Goal: Transaction & Acquisition: Purchase product/service

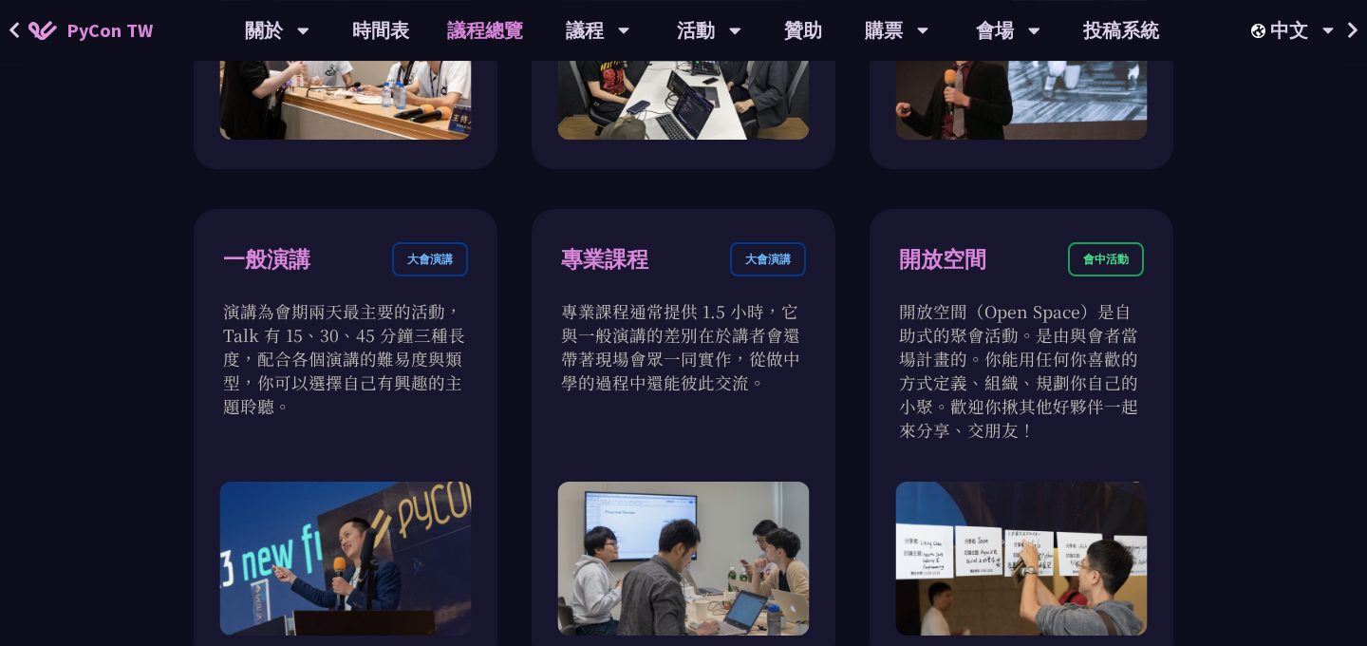
scroll to position [1068, 0]
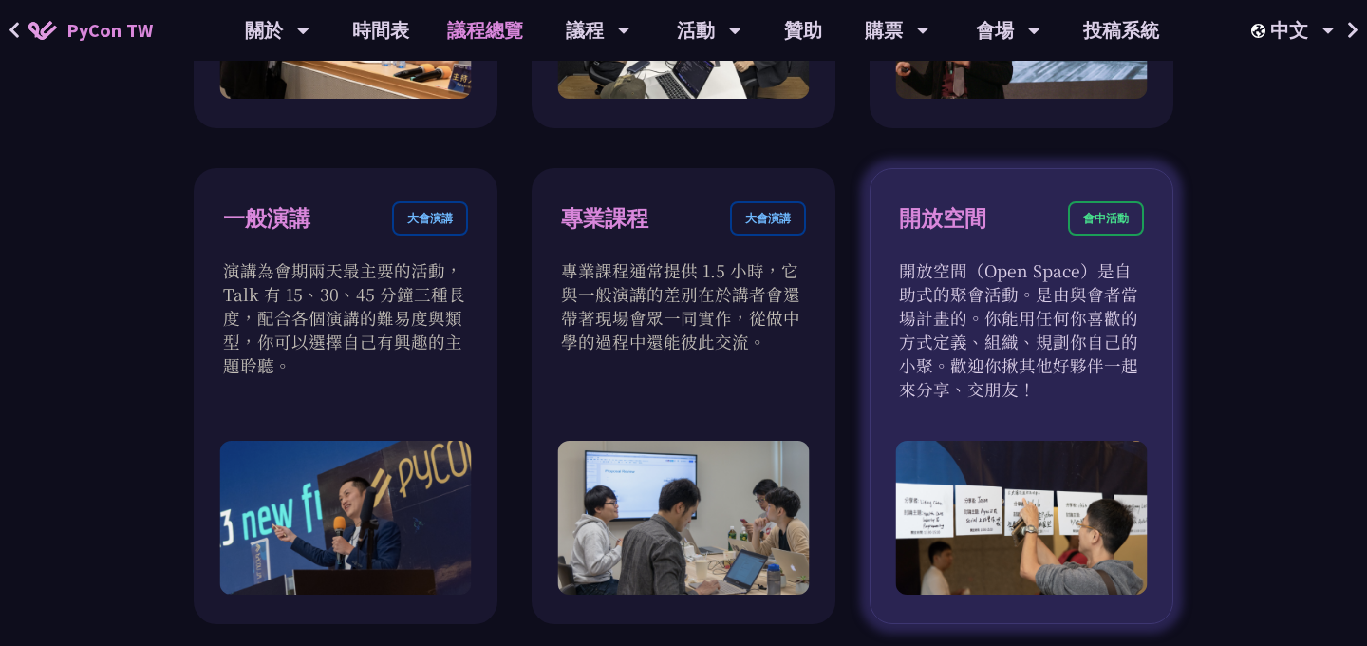
click at [1070, 321] on p "開放空間（Open Space）是自助式的聚會活動。是由與會者當場計畫的。你能用任何你喜歡的方式定義、組織、規劃你自己的小聚。歡迎你揪其他好夥伴一起來分享、交…" at bounding box center [1021, 329] width 245 height 142
click at [1062, 278] on p "開放空間（Open Space）是自助式的聚會活動。是由與會者當場計畫的。你能用任何你喜歡的方式定義、組織、規劃你自己的小聚。歡迎你揪其他好夥伴一起來分享、交…" at bounding box center [1021, 329] width 245 height 142
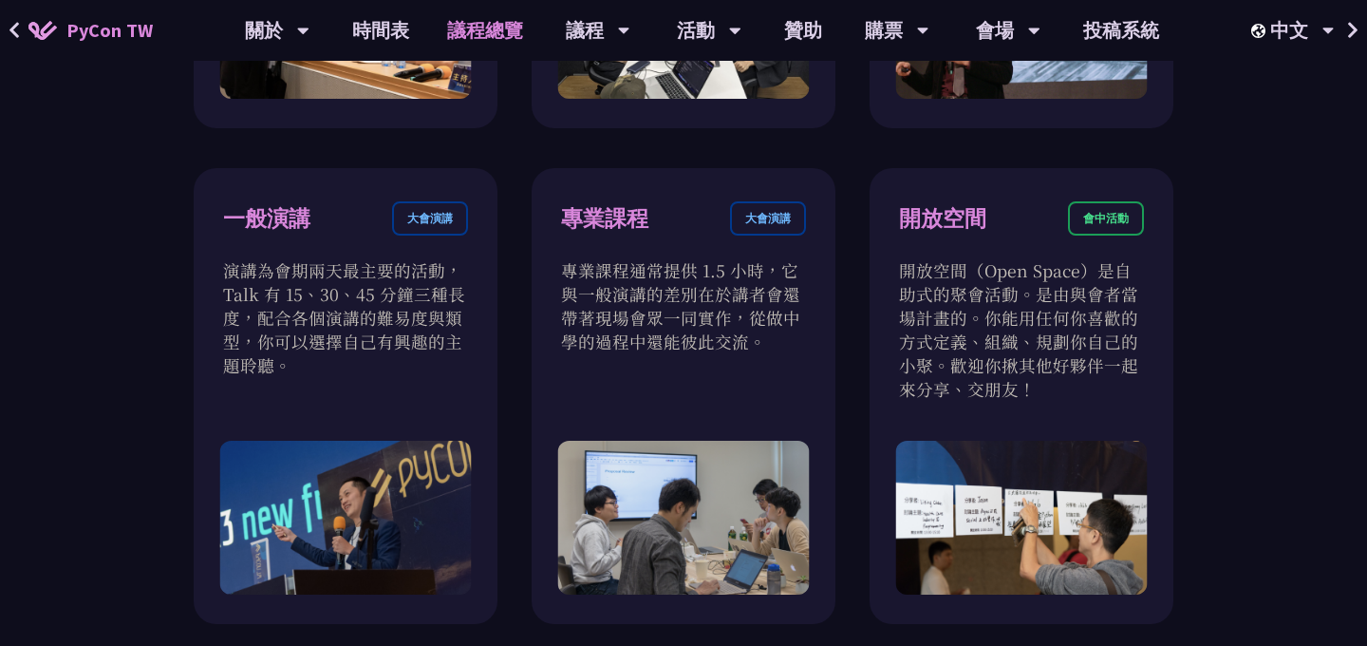
click at [1212, 284] on div "衝刺開發 會前活動 衝刺開發聚集開源專案負責人、想貢獻者的活動。將會有領導人帶著他們專案待開發的功能來現場分享。你可以選擇喜歡的專案，或是帶著自己的專案和大家…" at bounding box center [683, 406] width 1367 height 1658
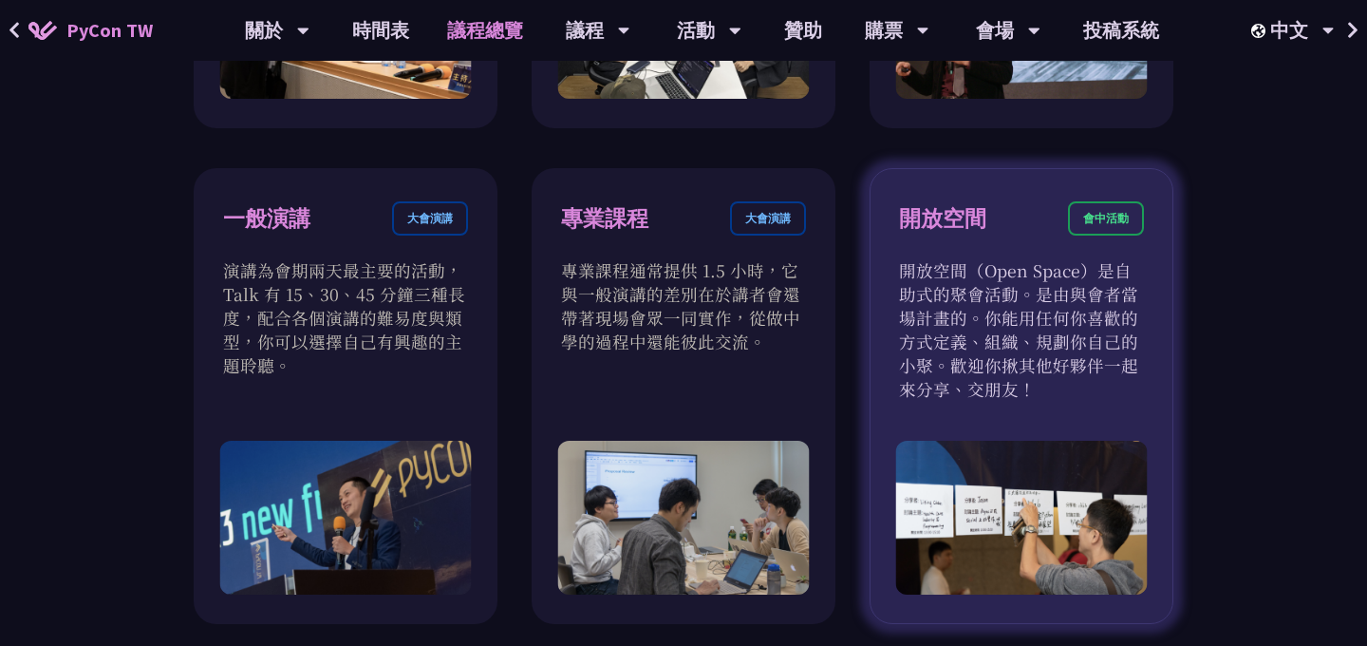
scroll to position [1495, 0]
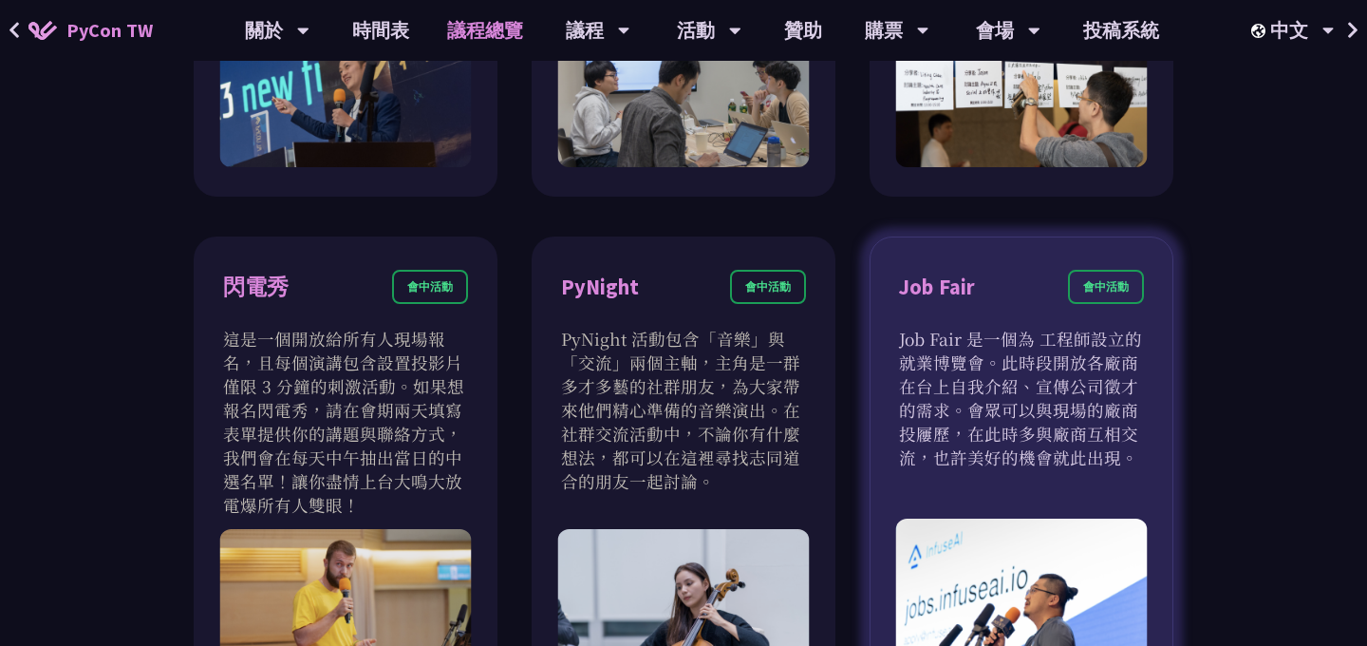
click at [920, 292] on div "Job Fair" at bounding box center [937, 287] width 76 height 33
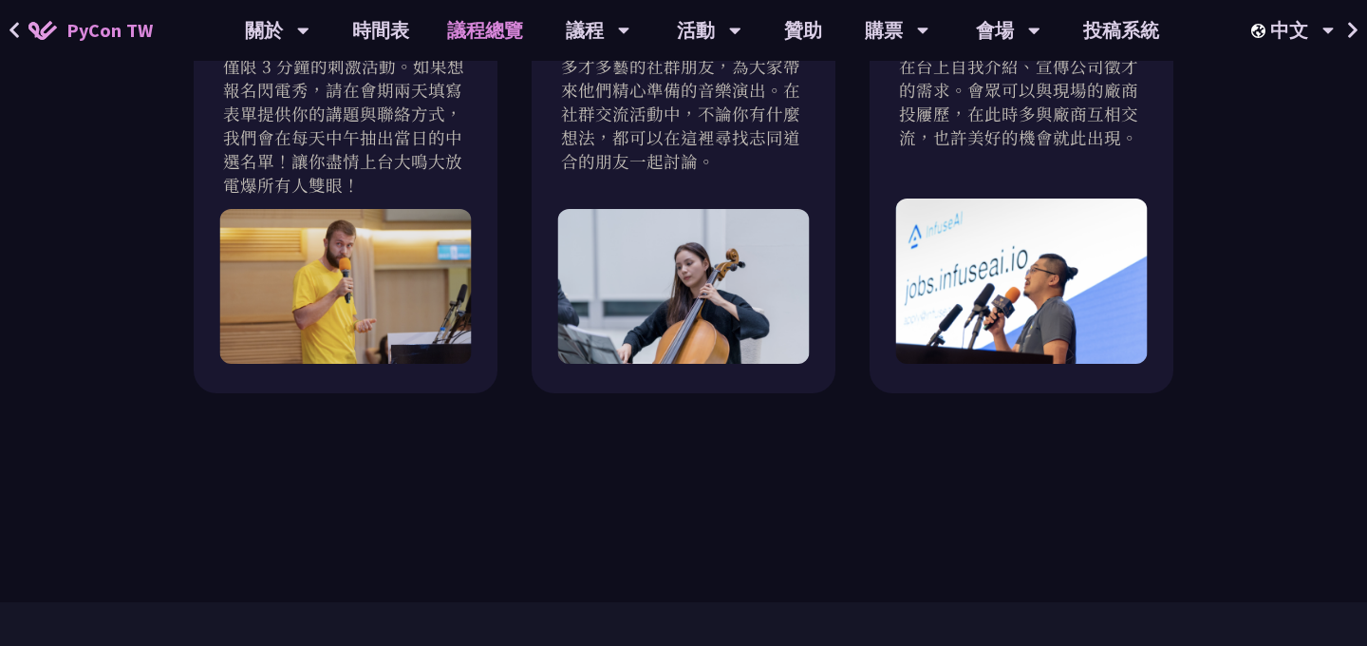
scroll to position [2029, 0]
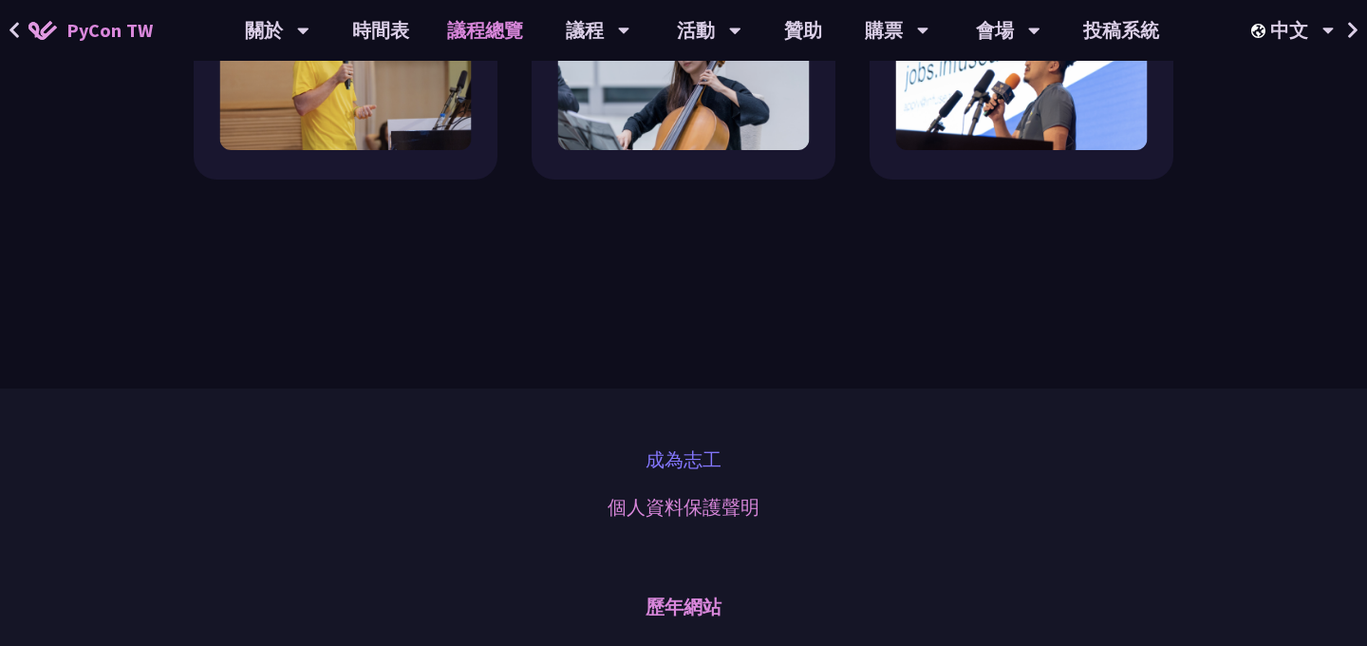
click at [685, 462] on link "成為志工" at bounding box center [684, 459] width 76 height 28
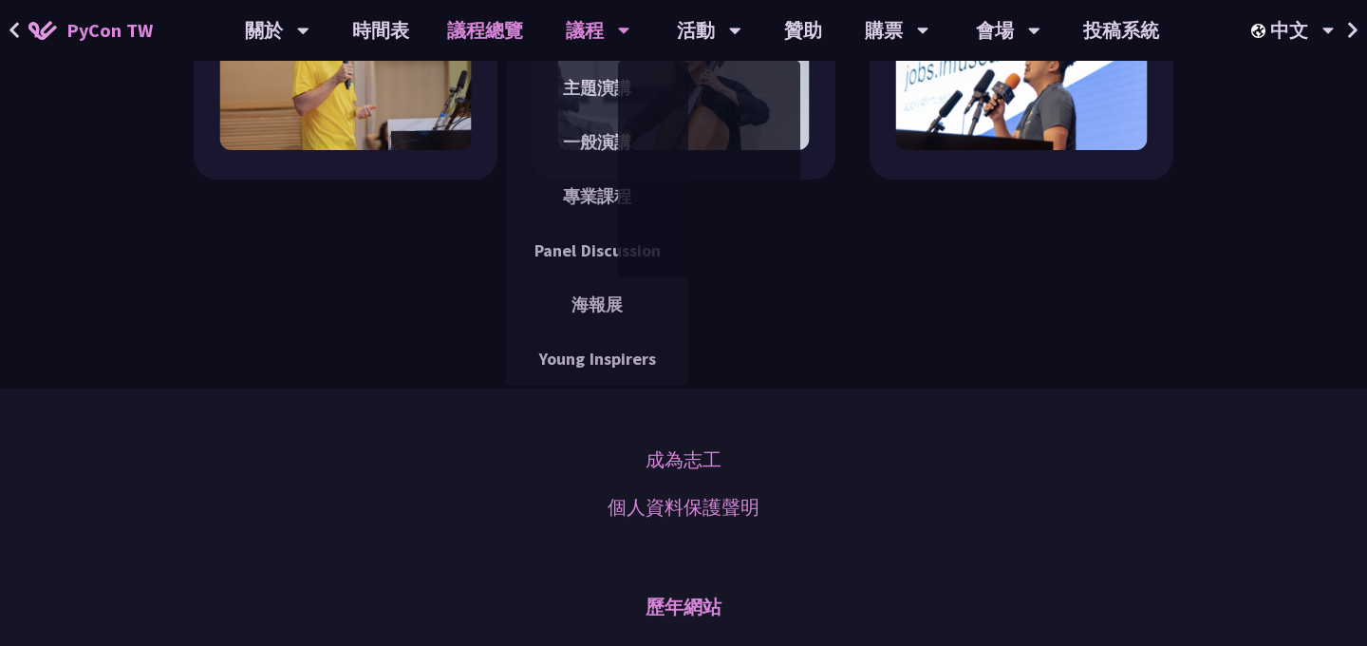
click at [310, 28] on div "議程" at bounding box center [277, 30] width 65 height 61
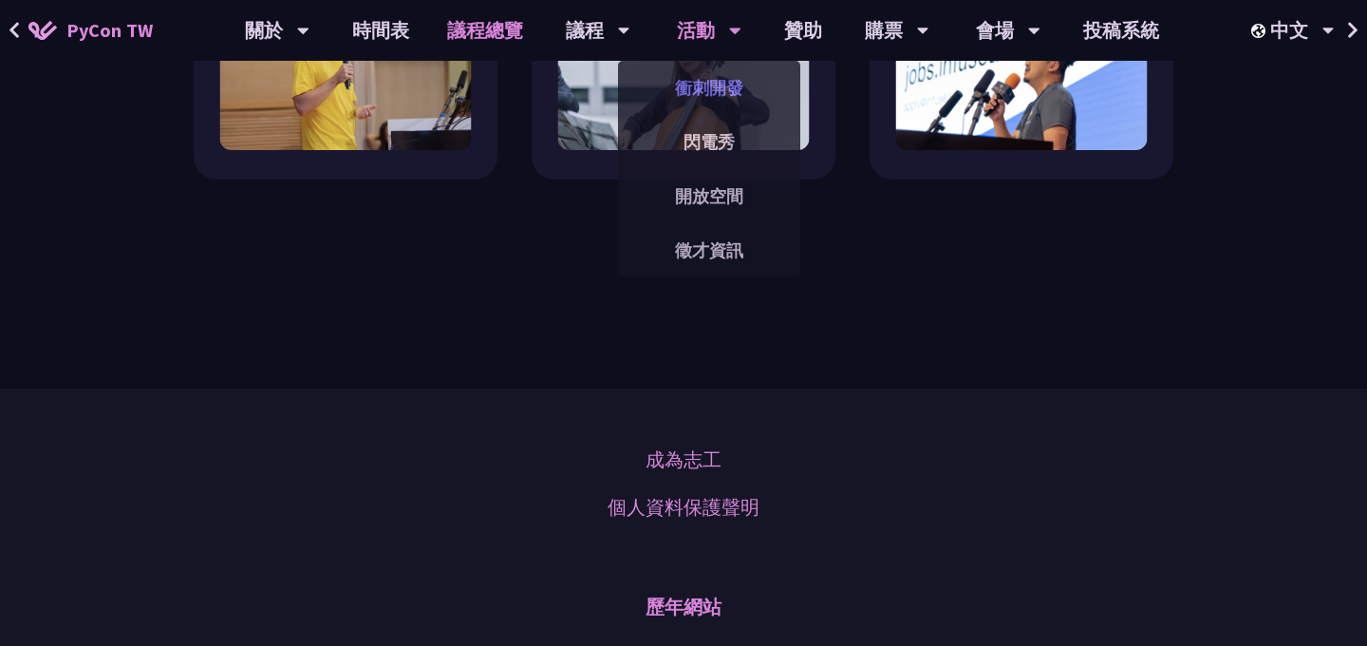
click at [739, 90] on link "衝刺開發" at bounding box center [709, 88] width 182 height 45
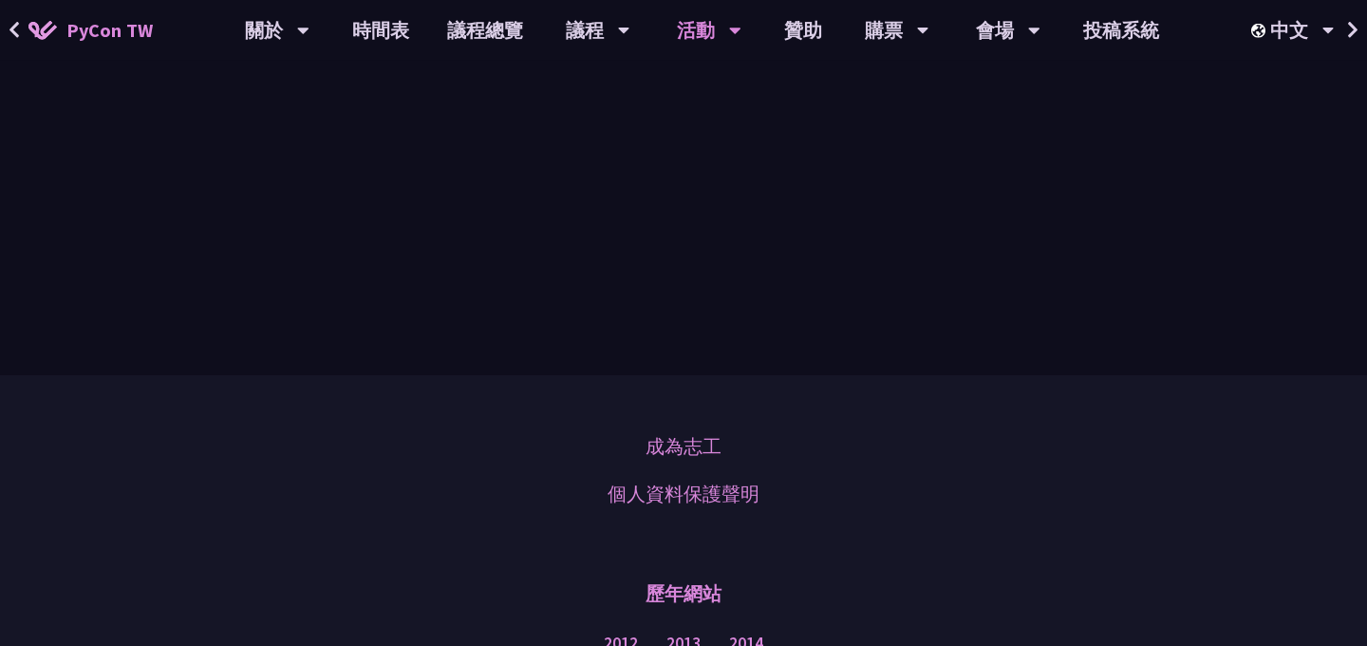
scroll to position [1495, 0]
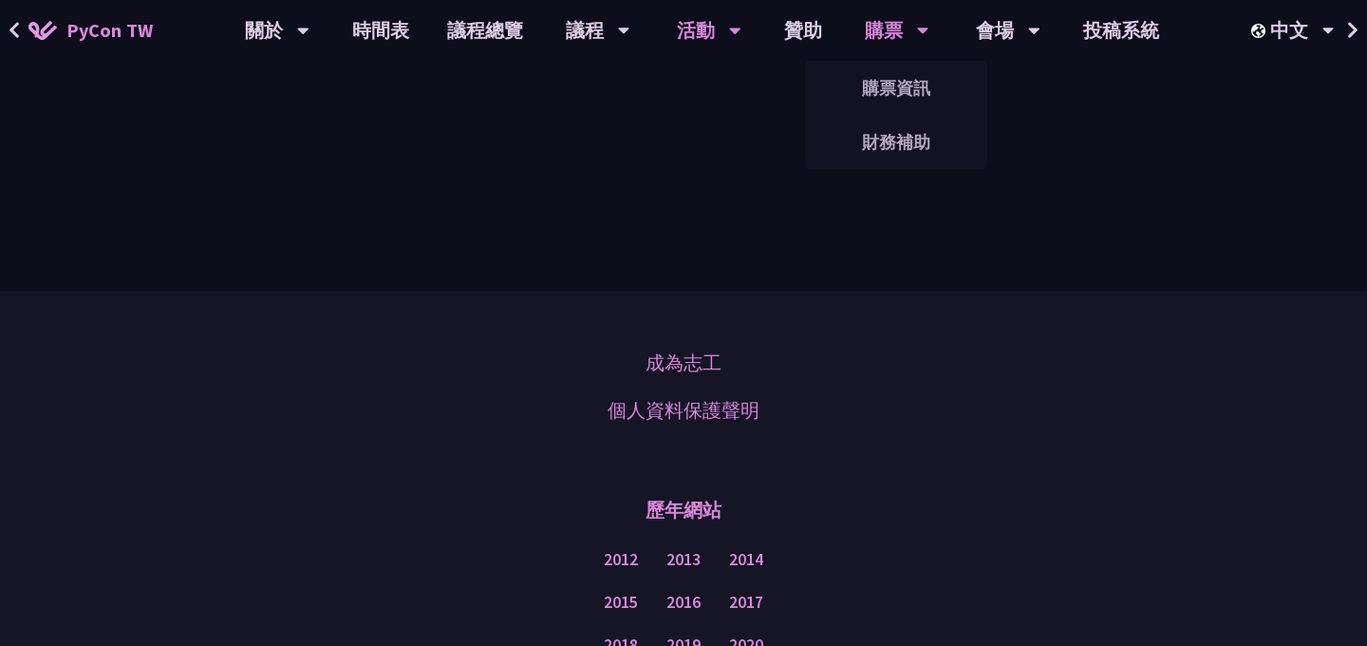
click at [310, 36] on div "購票" at bounding box center [277, 30] width 65 height 61
click at [922, 86] on link "購票資訊" at bounding box center [896, 88] width 182 height 45
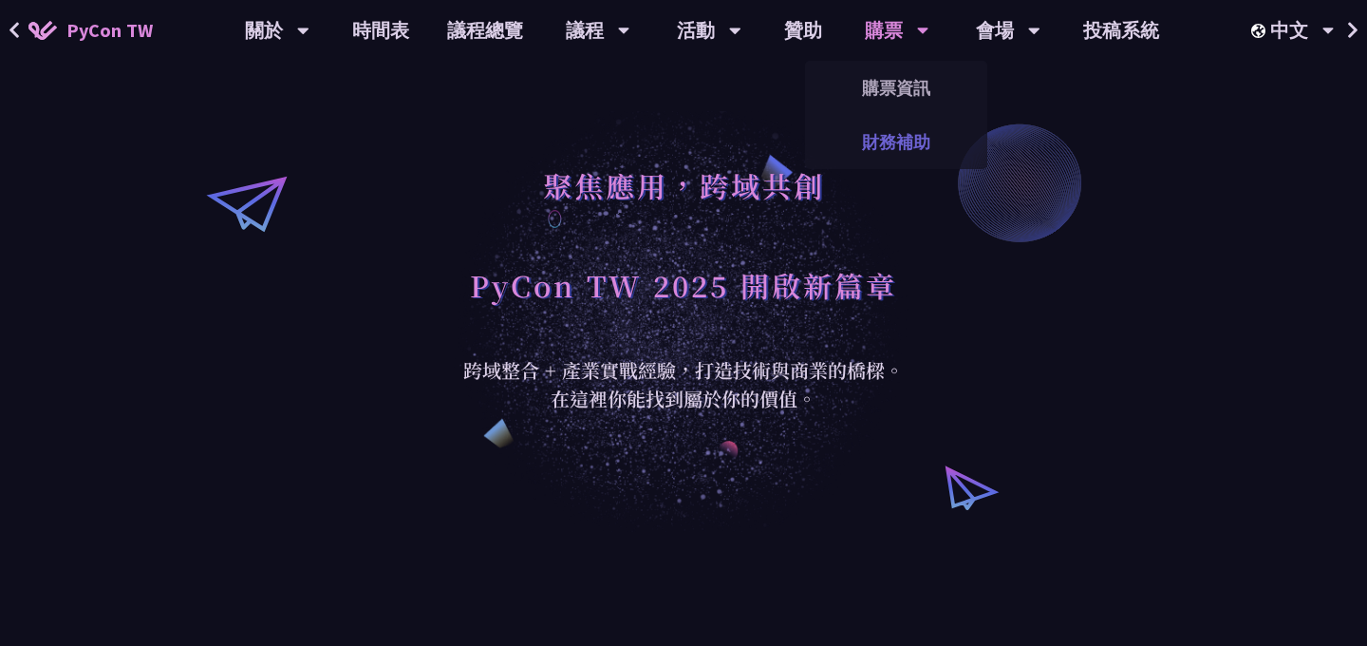
click at [907, 153] on link "財務補助" at bounding box center [896, 142] width 182 height 45
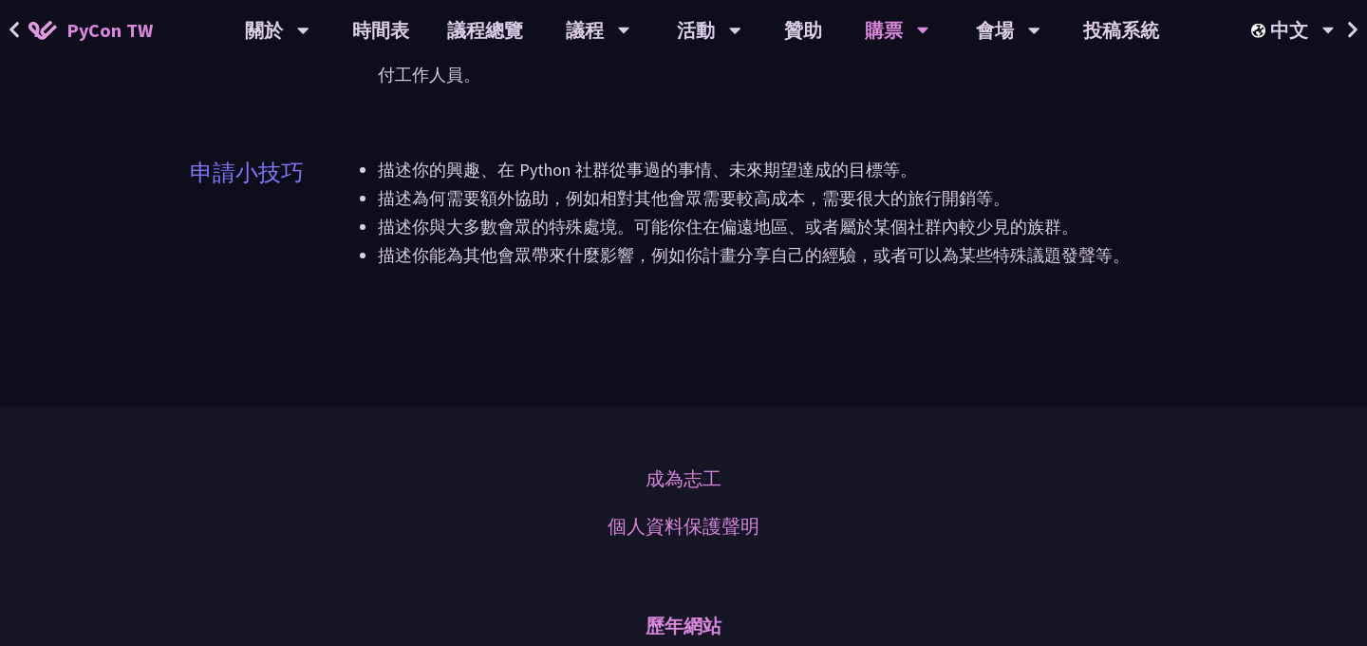
scroll to position [1388, 0]
click at [896, 85] on link "購票資訊" at bounding box center [896, 88] width 182 height 45
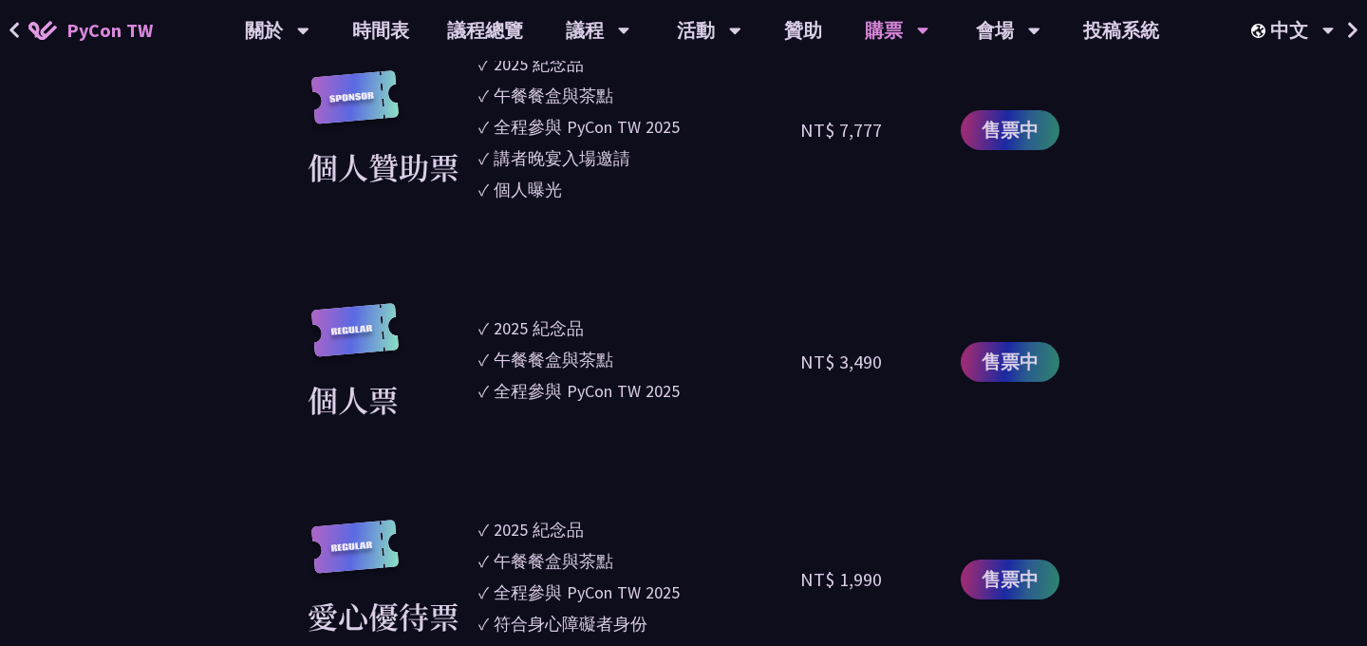
scroll to position [1709, 0]
